Goal: Information Seeking & Learning: Learn about a topic

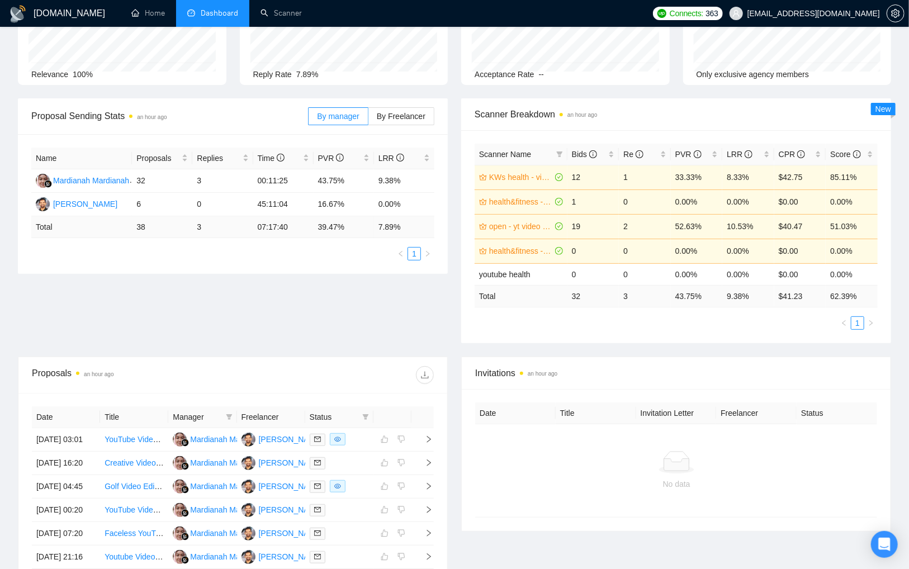
scroll to position [126, 0]
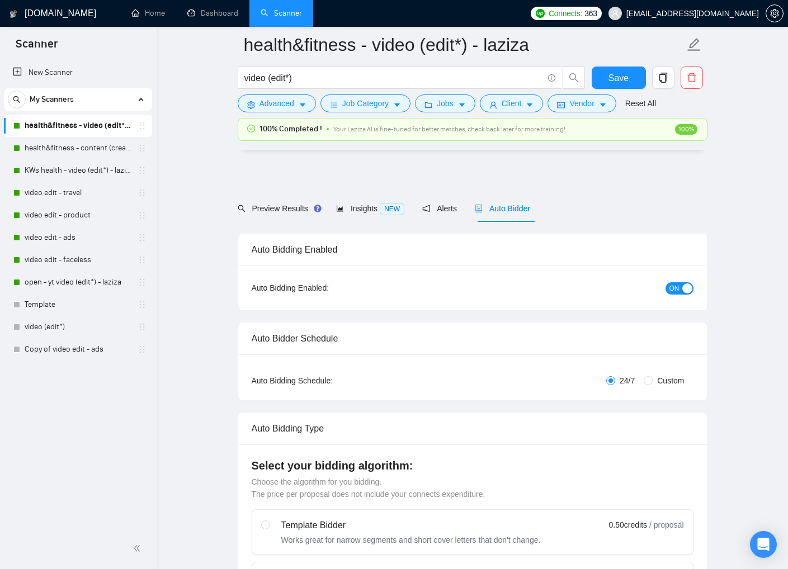
scroll to position [2751, 0]
